Goal: Transaction & Acquisition: Purchase product/service

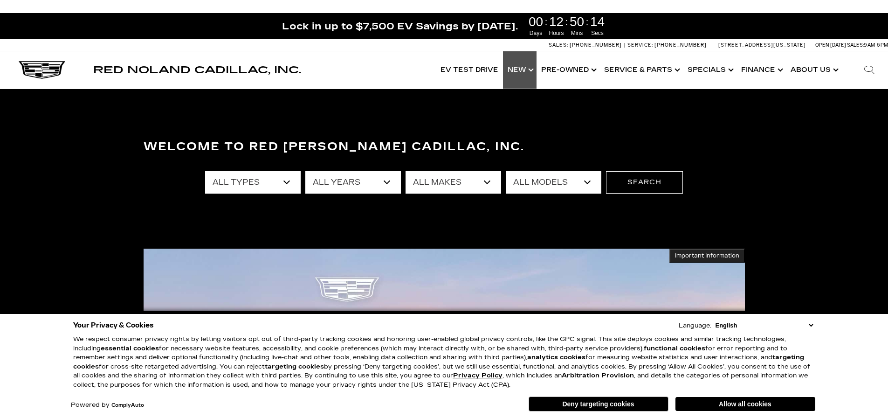
click at [535, 71] on link "Show New" at bounding box center [520, 69] width 34 height 37
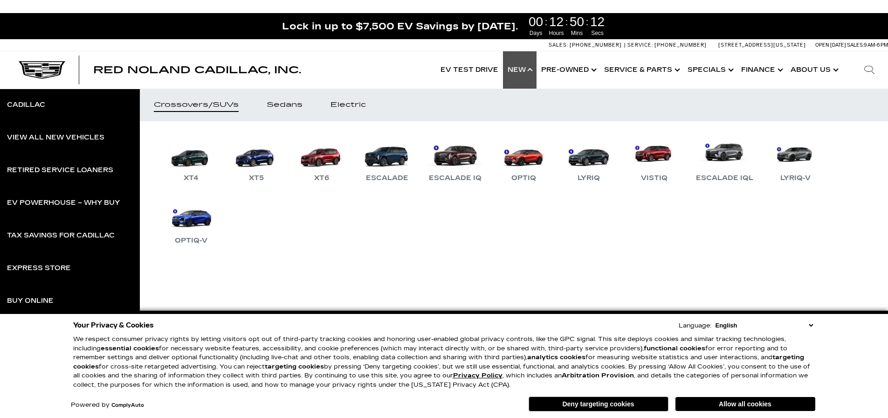
click at [589, 403] on button "Deny targeting cookies" at bounding box center [599, 403] width 140 height 15
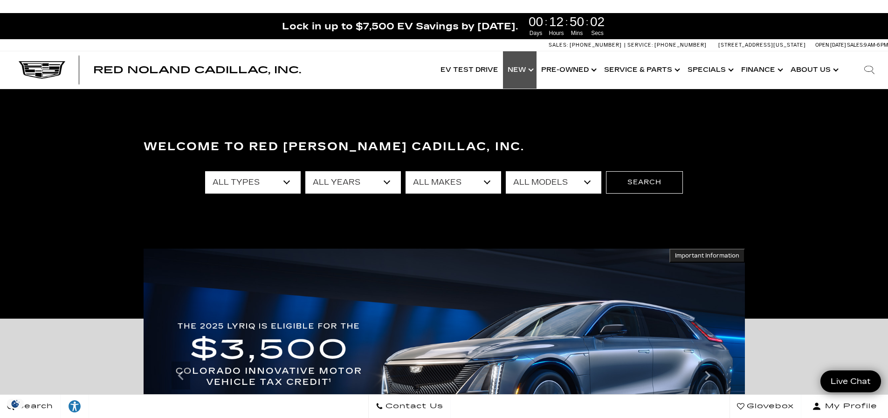
click at [534, 70] on link "Show New" at bounding box center [520, 69] width 34 height 37
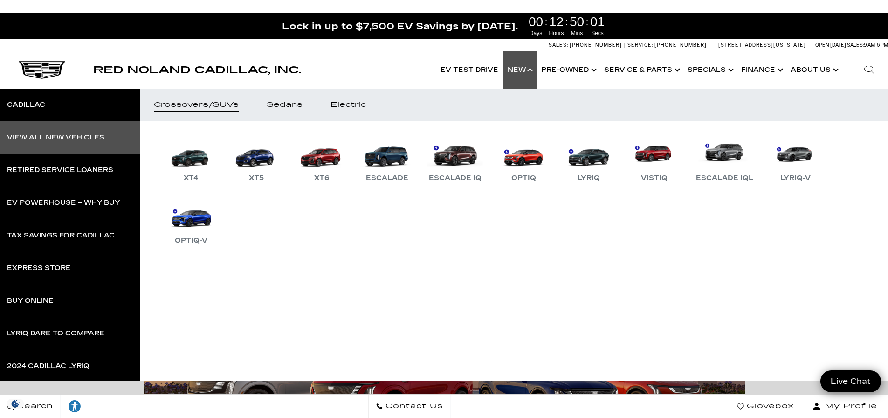
click at [58, 136] on div "View All New Vehicles" at bounding box center [55, 137] width 97 height 7
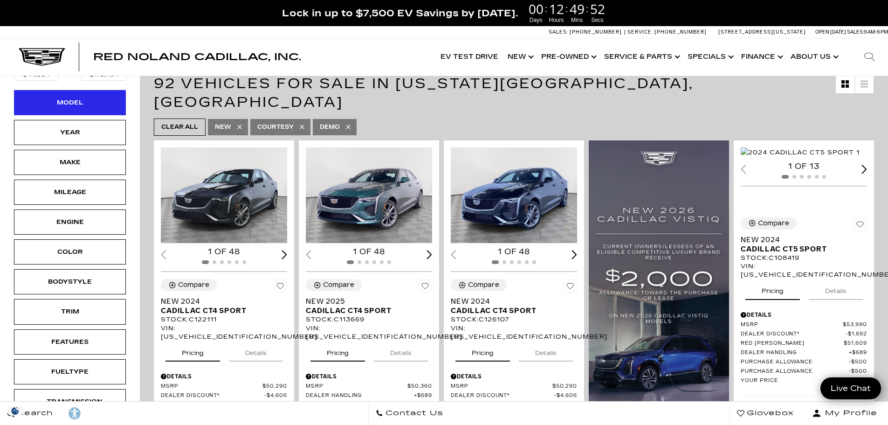
click at [72, 110] on div "Model" at bounding box center [70, 102] width 112 height 25
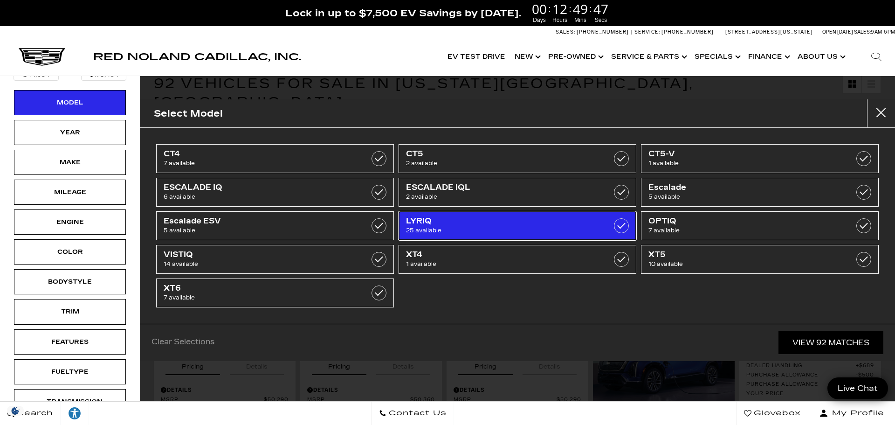
click at [443, 228] on span "25 available" at bounding box center [500, 230] width 189 height 9
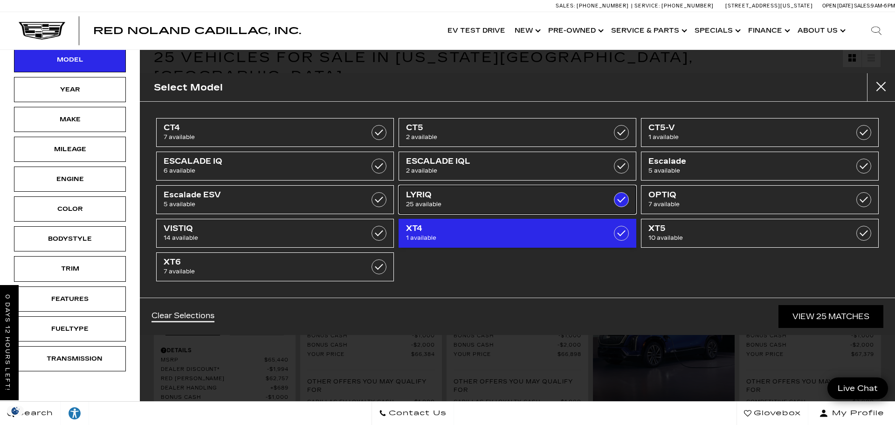
type input "$60,446"
type input "$91,110"
checkbox input "true"
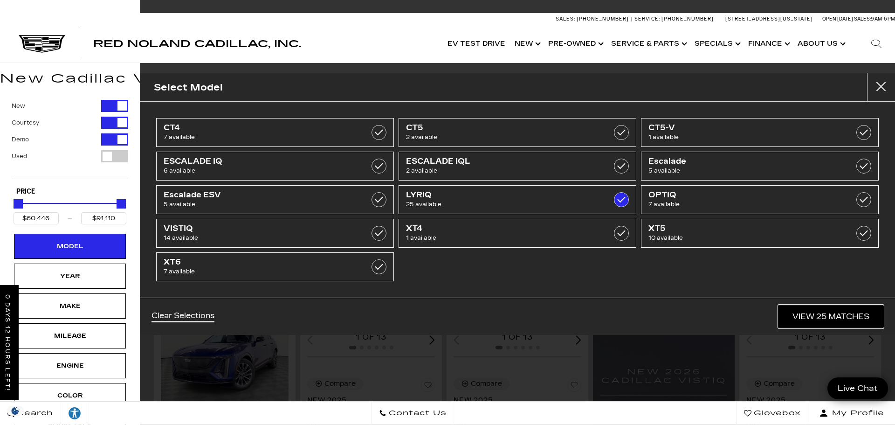
click at [817, 314] on link "View 25 Matches" at bounding box center [831, 316] width 105 height 23
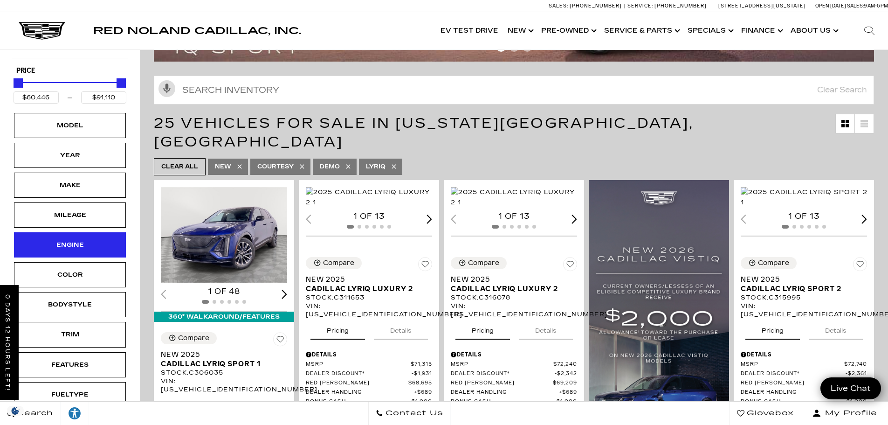
scroll to position [140, 0]
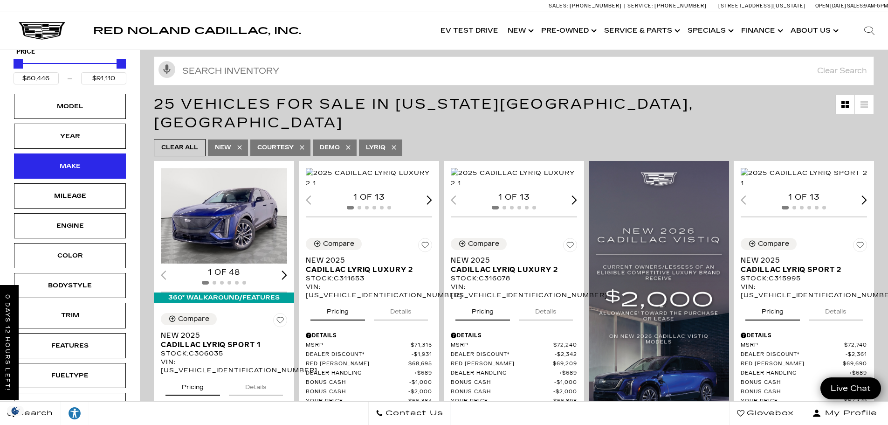
click at [62, 164] on div "Make" at bounding box center [70, 166] width 47 height 10
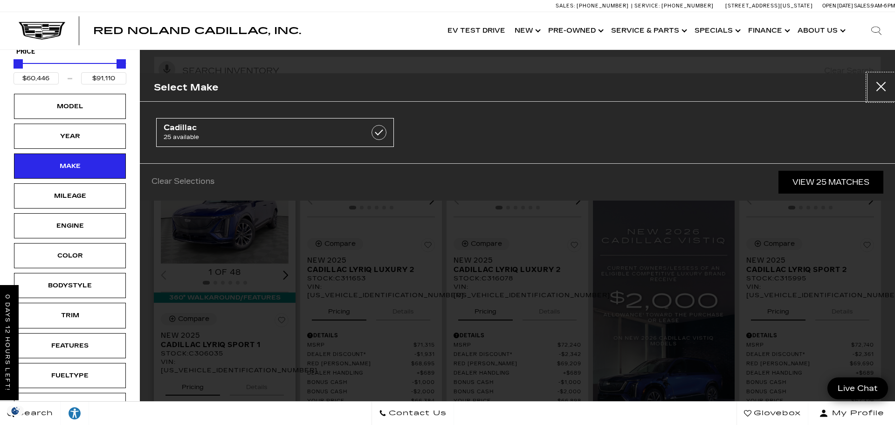
click at [876, 90] on button "Close" at bounding box center [881, 87] width 28 height 28
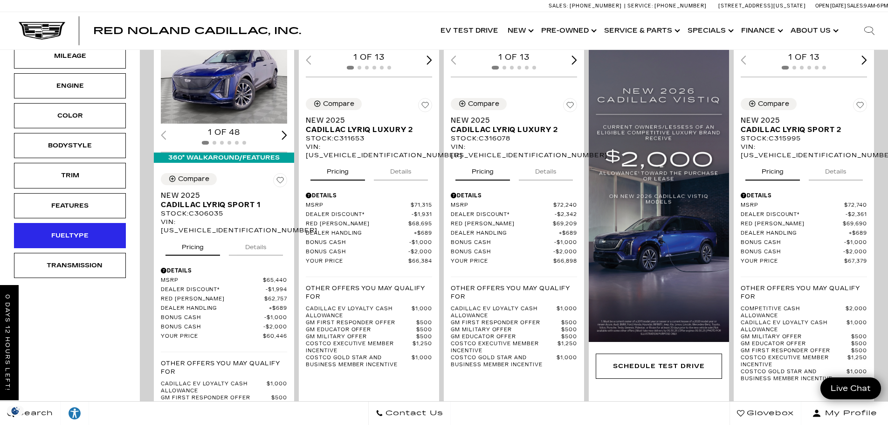
scroll to position [233, 0]
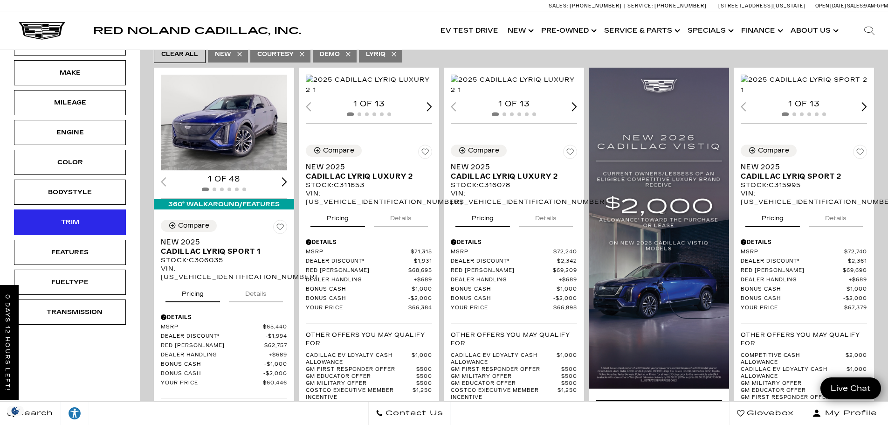
click at [77, 228] on div "Trim" at bounding box center [70, 221] width 112 height 25
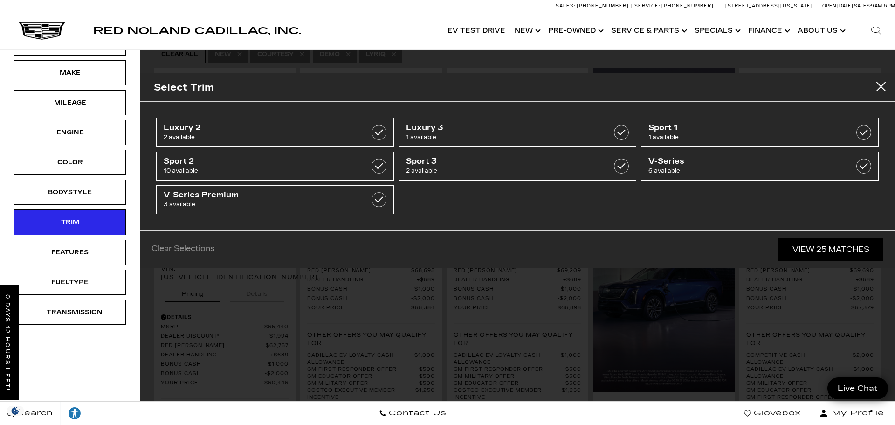
click at [866, 79] on div "Select Trim" at bounding box center [517, 87] width 755 height 28
click at [877, 81] on button "Close" at bounding box center [881, 87] width 28 height 28
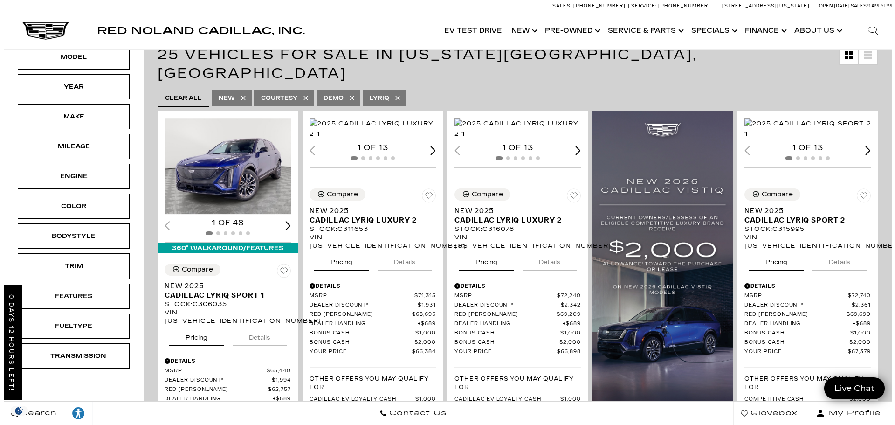
scroll to position [140, 0]
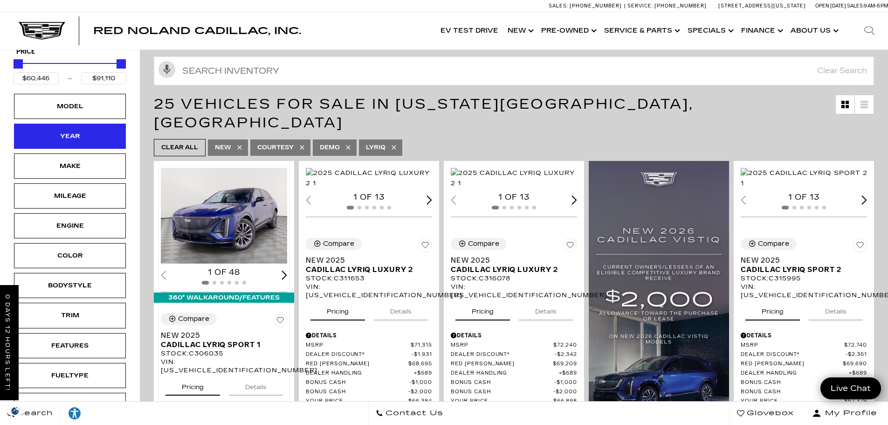
click at [69, 139] on div "Year" at bounding box center [70, 136] width 47 height 10
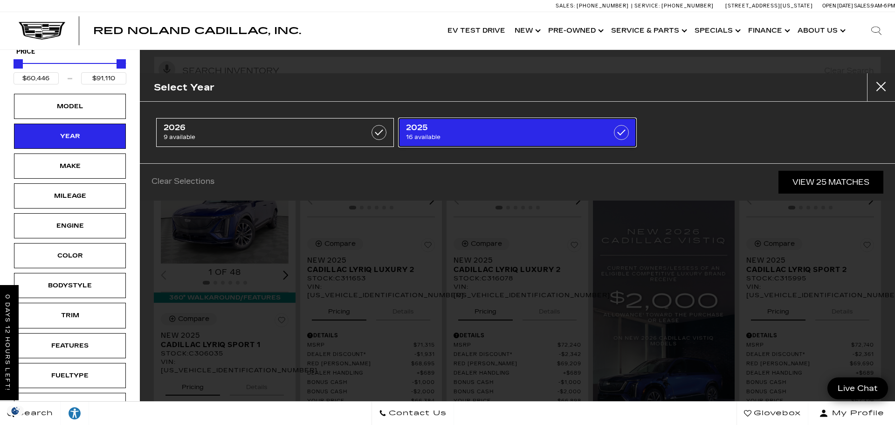
click at [569, 132] on span "2025" at bounding box center [500, 127] width 189 height 9
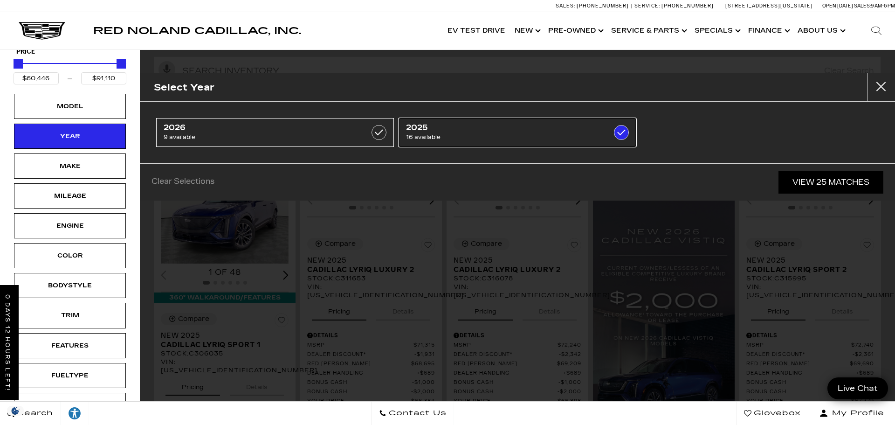
type input "$79,294"
checkbox input "true"
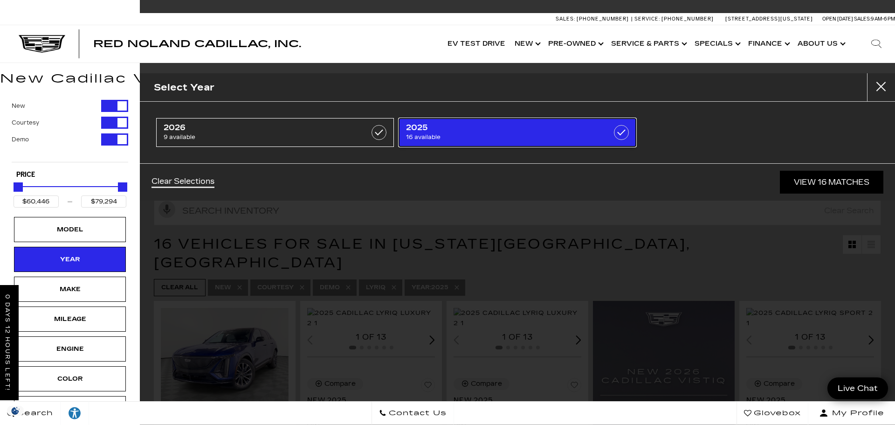
click at [616, 136] on label at bounding box center [621, 132] width 15 height 15
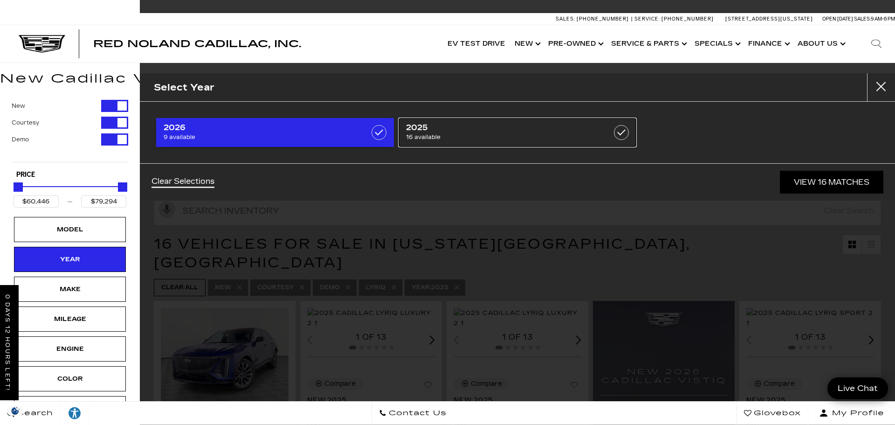
type input "$91,110"
checkbox input "false"
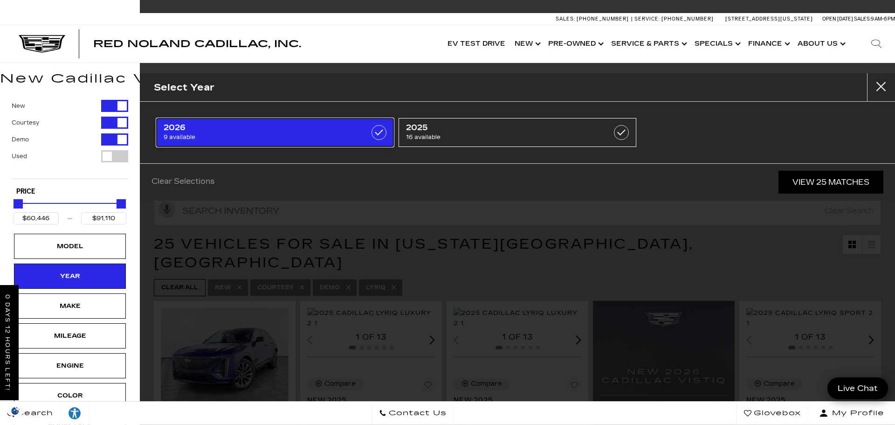
click at [346, 133] on span "9 available" at bounding box center [258, 136] width 189 height 9
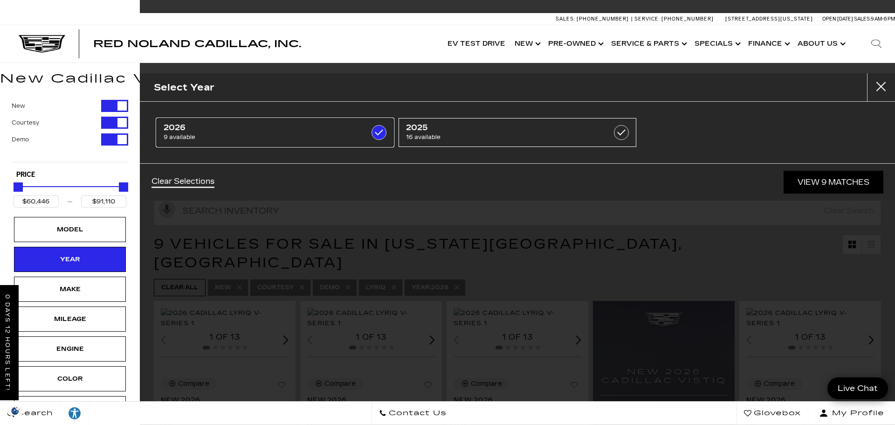
type input "$81,285"
checkbox input "true"
click at [832, 178] on link "View 9 Matches" at bounding box center [834, 182] width 100 height 23
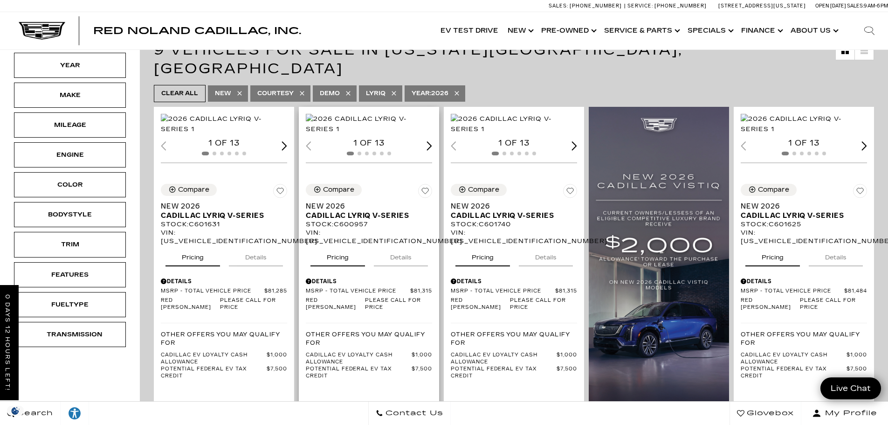
scroll to position [326, 0]
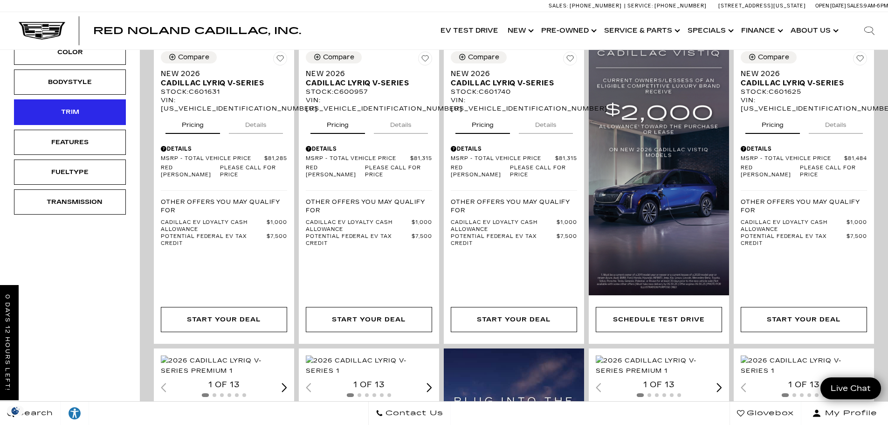
click at [77, 121] on div "Trim" at bounding box center [70, 111] width 112 height 25
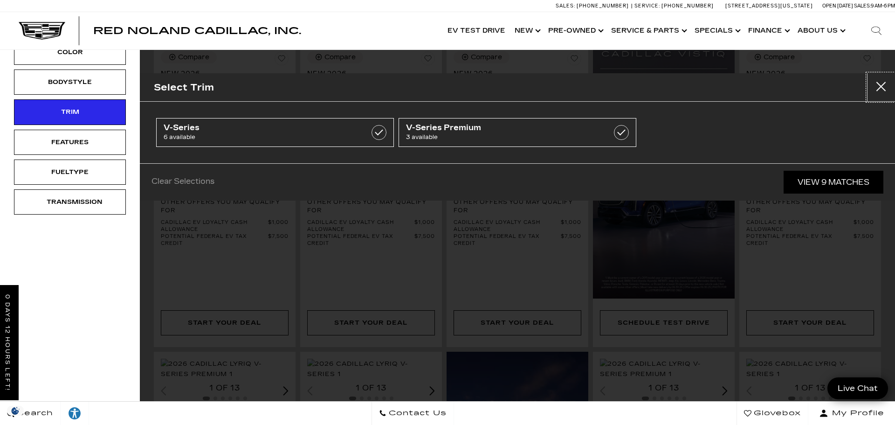
click at [876, 90] on button "Close" at bounding box center [881, 87] width 28 height 28
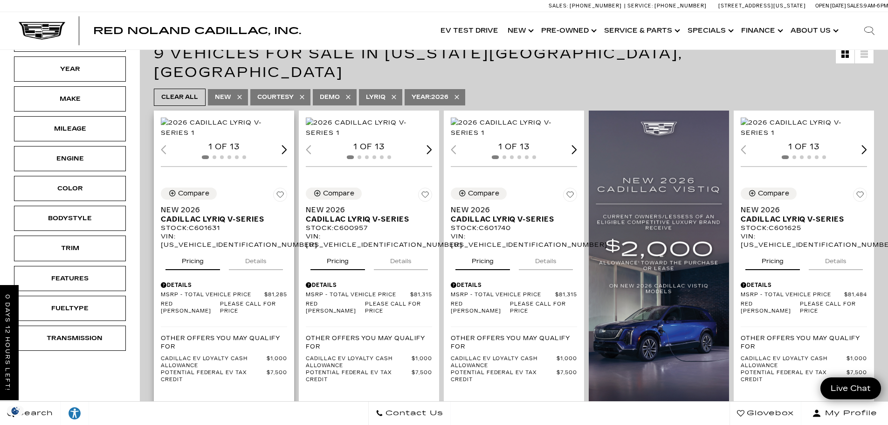
scroll to position [0, 0]
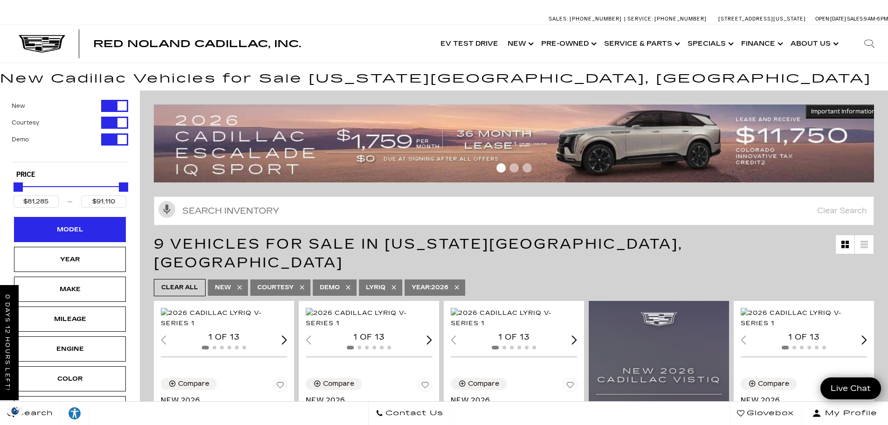
click at [71, 240] on div "Model" at bounding box center [70, 229] width 112 height 25
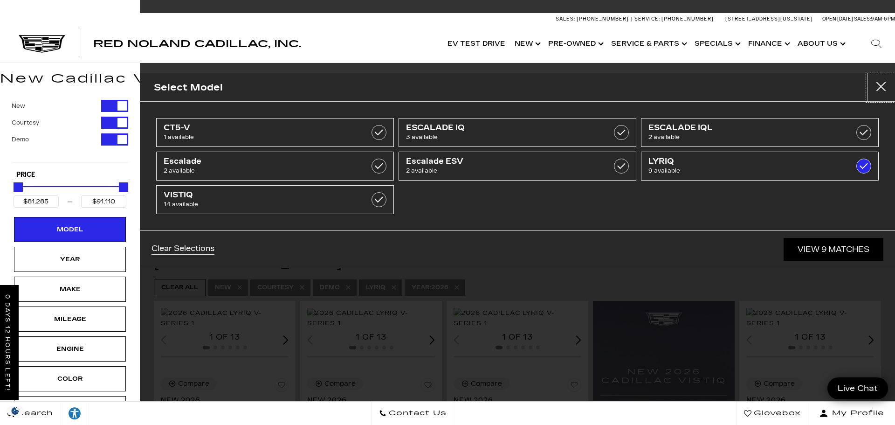
drag, startPoint x: 877, startPoint y: 91, endPoint x: 668, endPoint y: 144, distance: 215.5
click at [877, 91] on button "Close" at bounding box center [881, 87] width 28 height 28
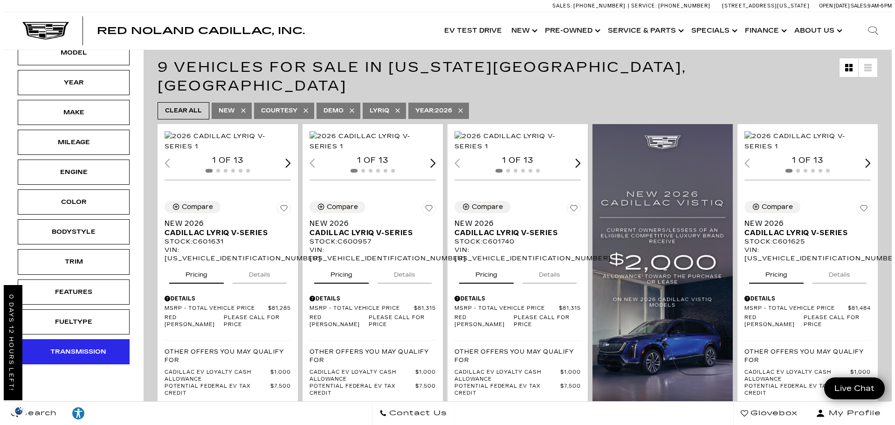
scroll to position [233, 0]
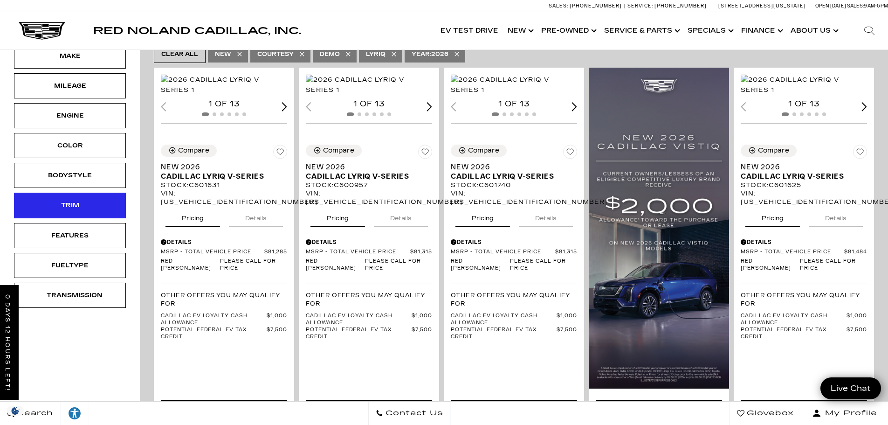
click at [56, 209] on div "Trim" at bounding box center [70, 205] width 47 height 10
